Goal: Find specific page/section: Find specific page/section

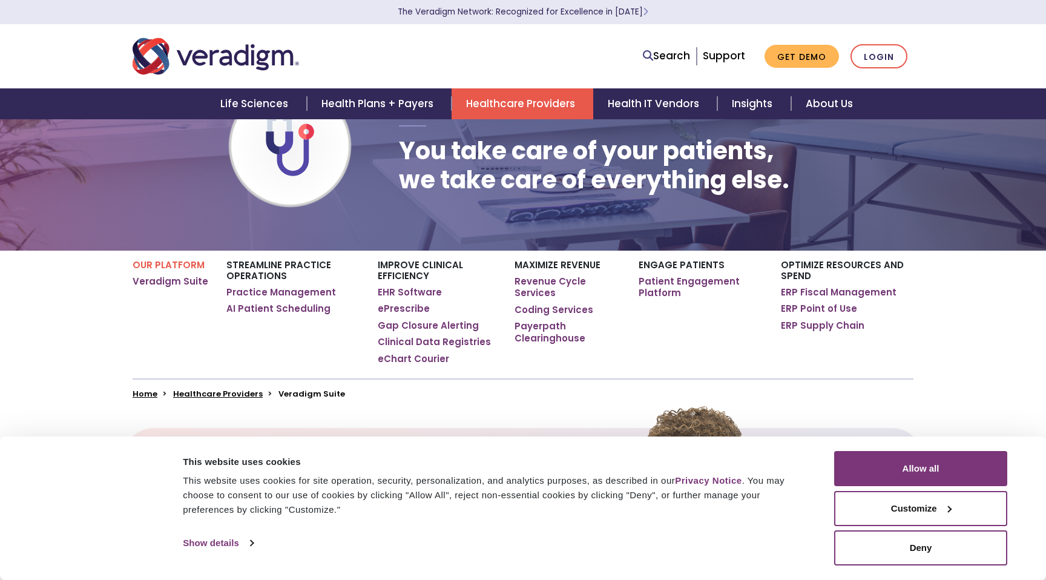
scroll to position [100, 0]
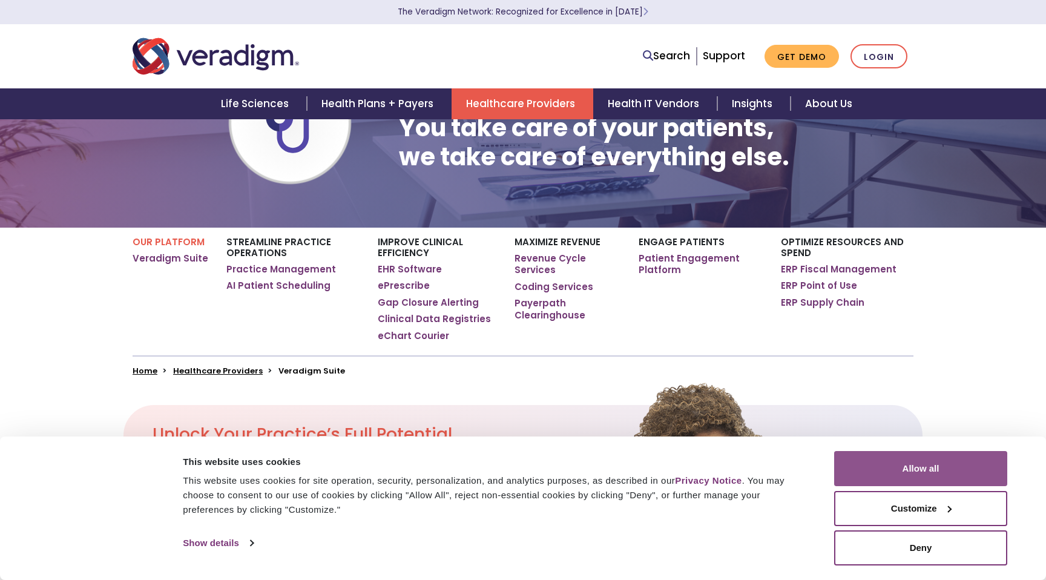
click at [930, 481] on button "Allow all" at bounding box center [920, 468] width 173 height 35
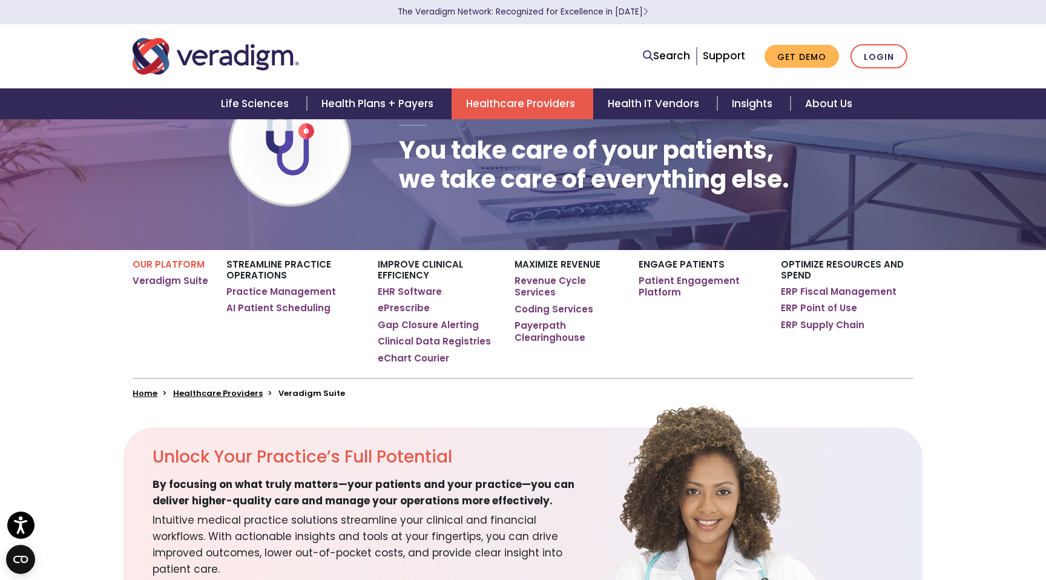
scroll to position [72, 0]
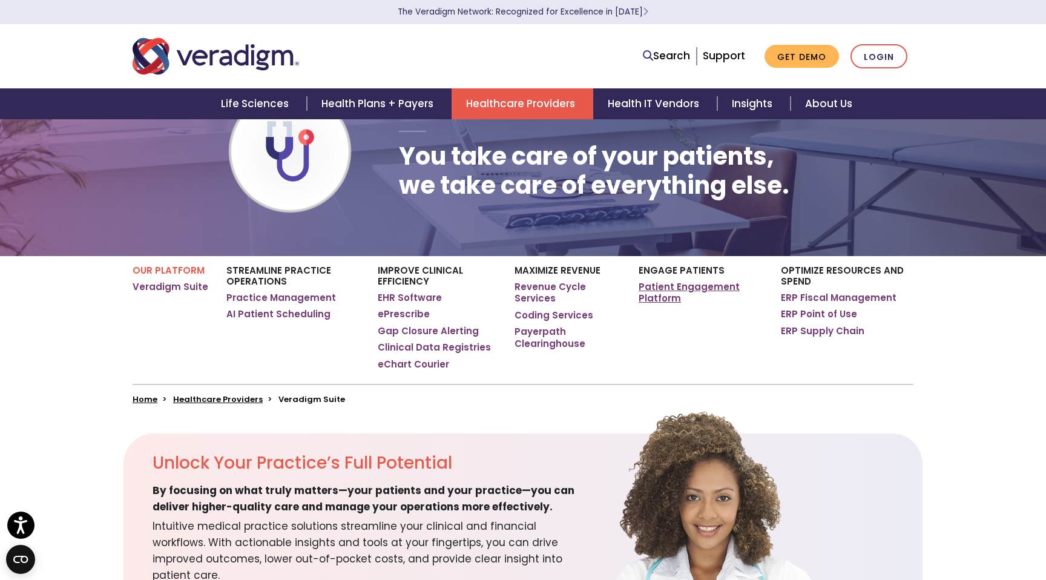
click at [661, 289] on link "Patient Engagement Platform" at bounding box center [700, 293] width 124 height 24
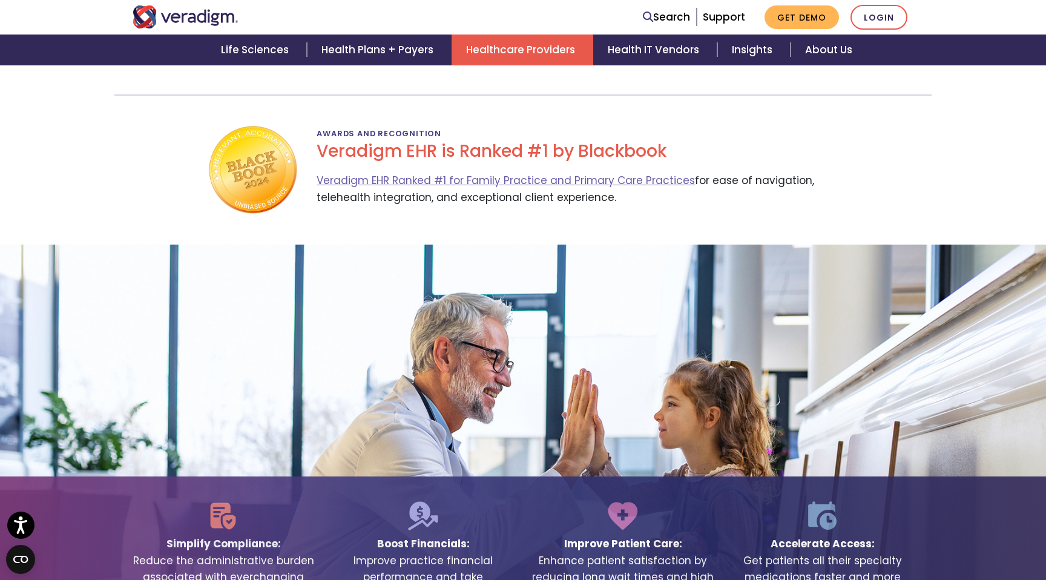
scroll to position [1970, 0]
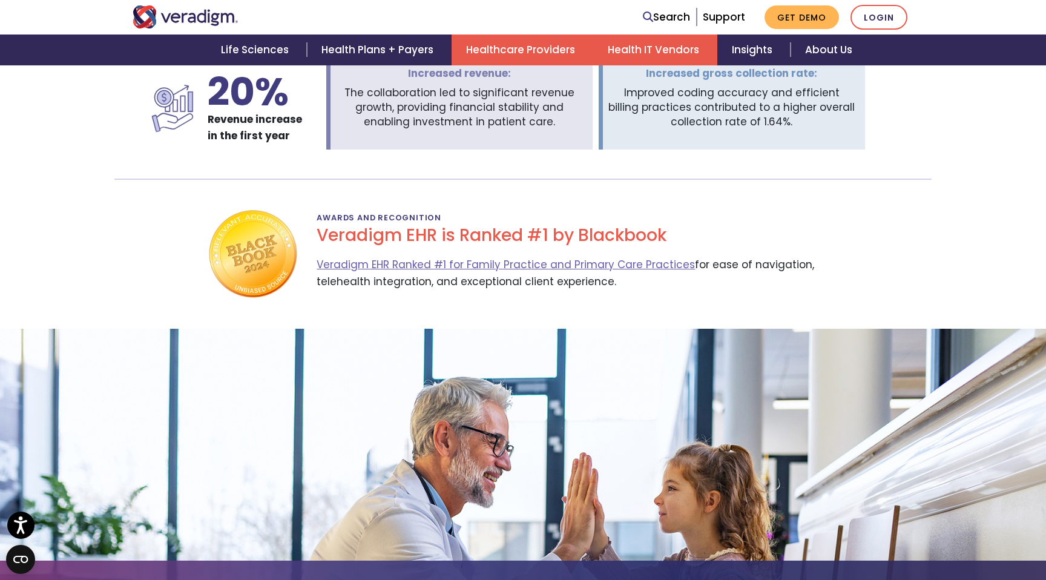
click at [657, 51] on link "Health IT Vendors" at bounding box center [655, 49] width 124 height 31
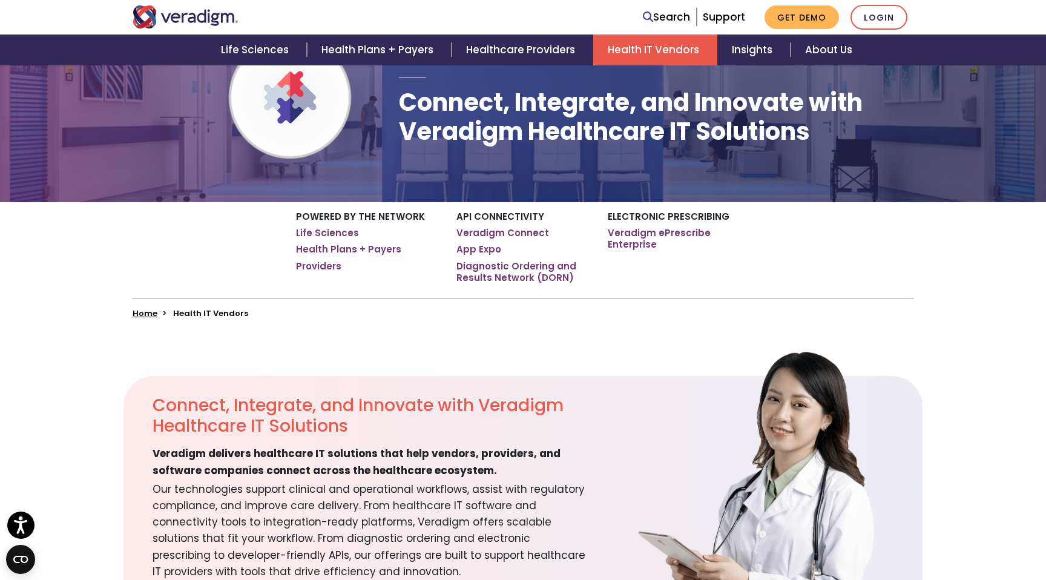
scroll to position [134, 0]
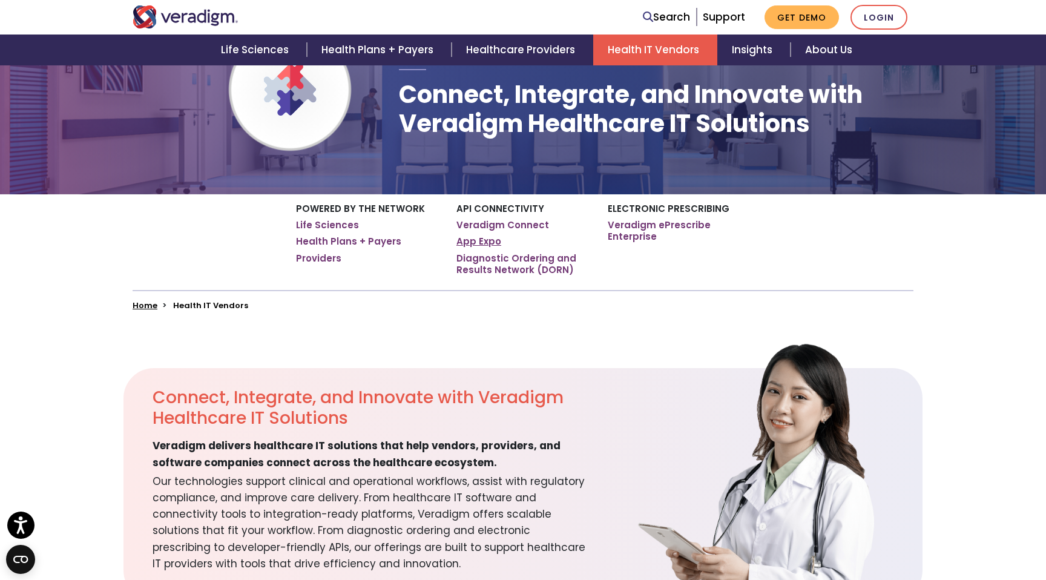
click at [477, 244] on link "App Expo" at bounding box center [478, 241] width 45 height 12
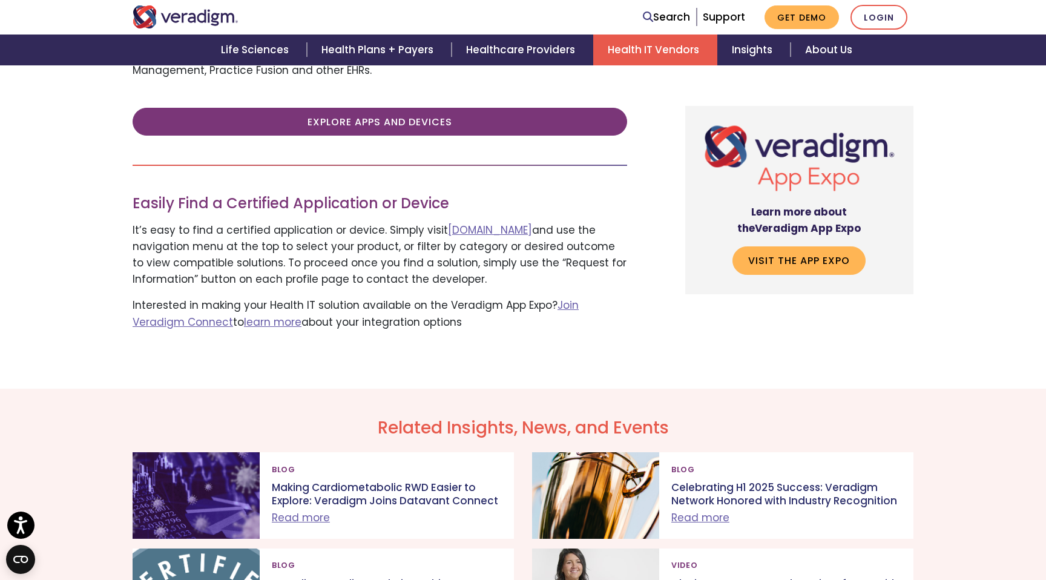
scroll to position [553, 0]
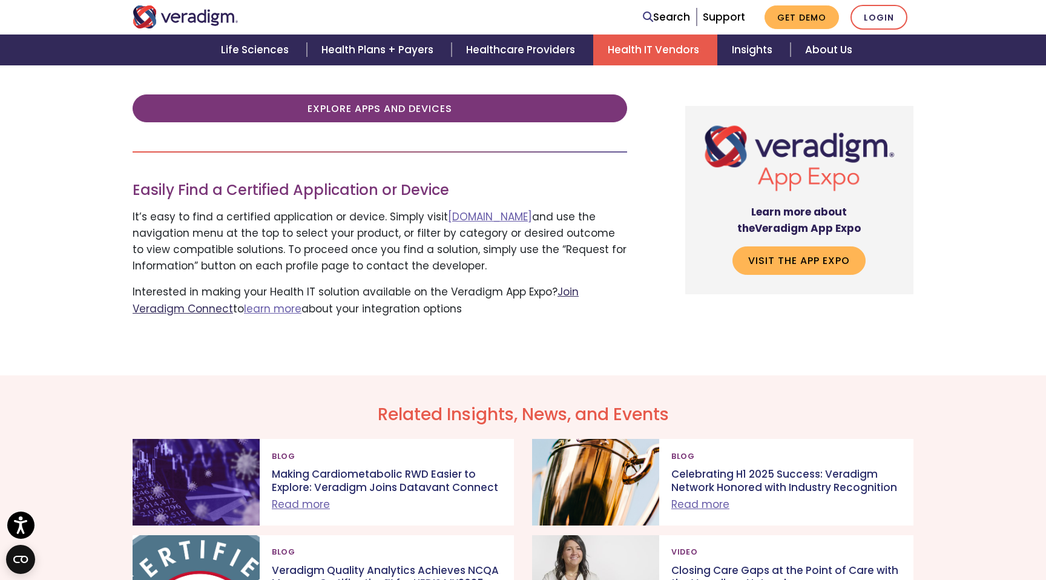
click at [579, 297] on link "Join Veradigm Connect" at bounding box center [356, 299] width 446 height 31
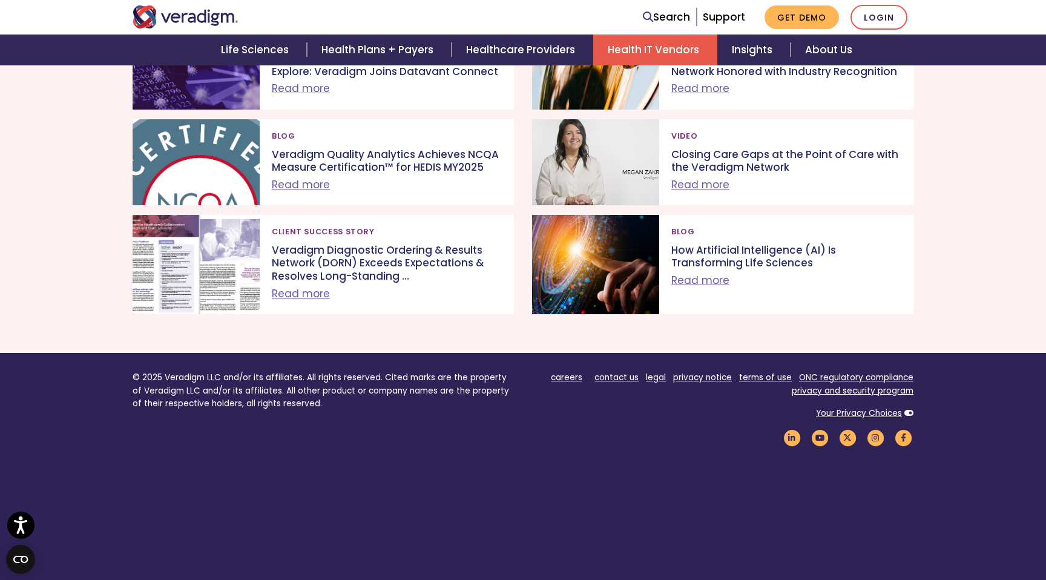
scroll to position [1000, 0]
